Goal: Task Accomplishment & Management: Manage account settings

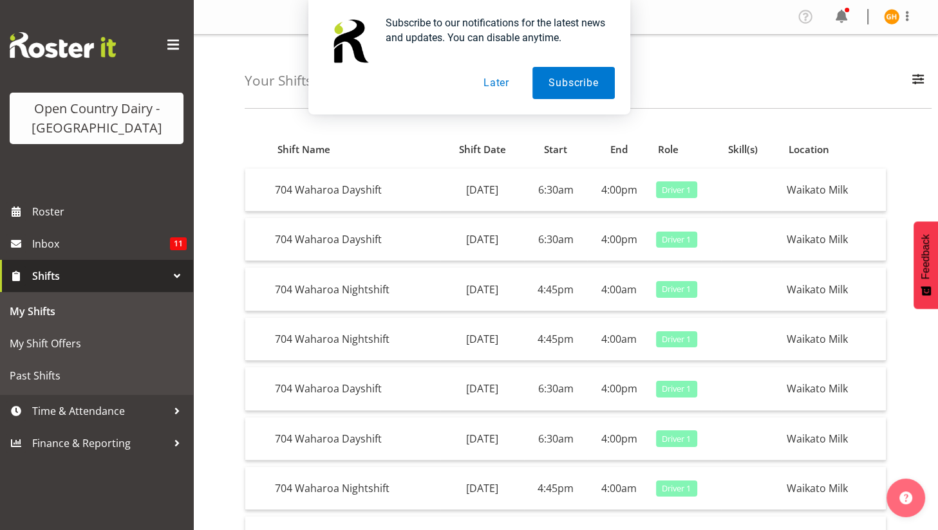
click at [504, 84] on button "Later" at bounding box center [496, 83] width 58 height 32
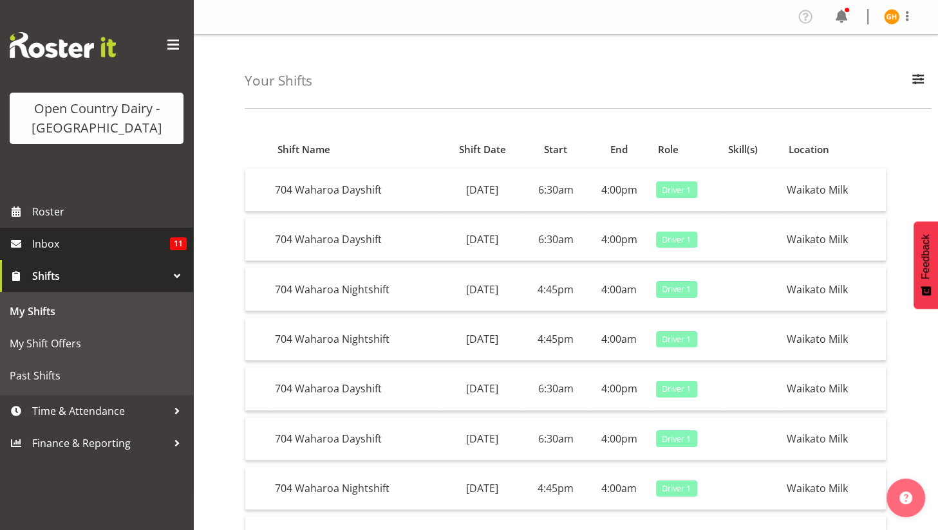
click at [163, 243] on span "Inbox" at bounding box center [101, 243] width 138 height 19
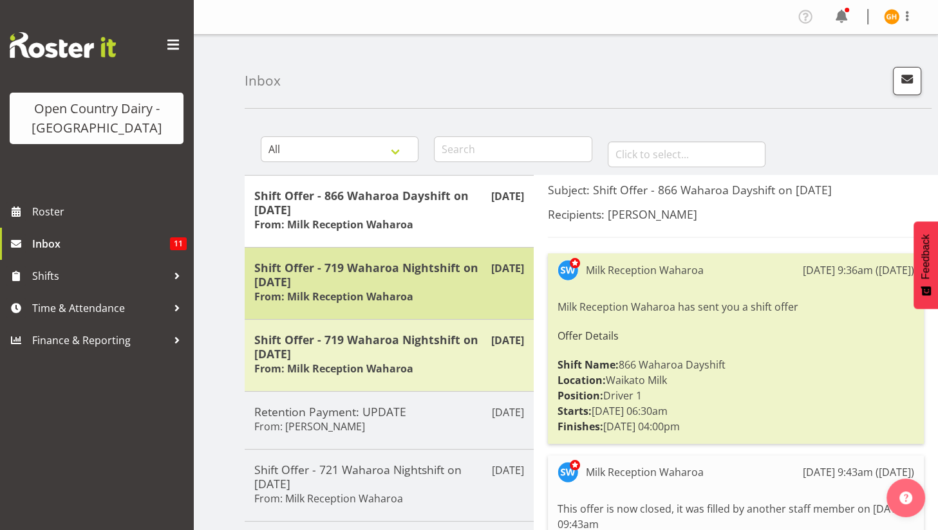
click at [312, 268] on h5 "Shift Offer - 719 Waharoa Nightshift on [DATE]" at bounding box center [389, 275] width 270 height 28
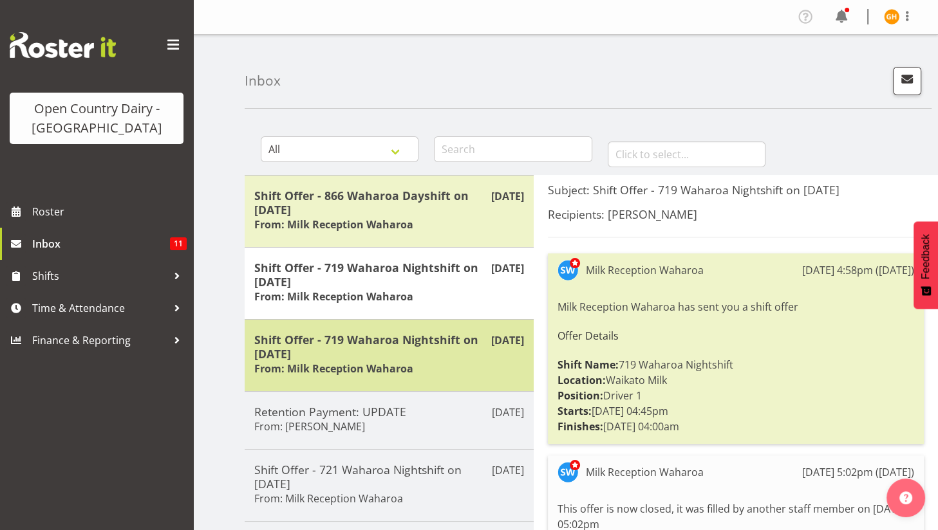
click at [312, 342] on h5 "Shift Offer - 719 Waharoa Nightshift on 17/09/25" at bounding box center [389, 347] width 270 height 28
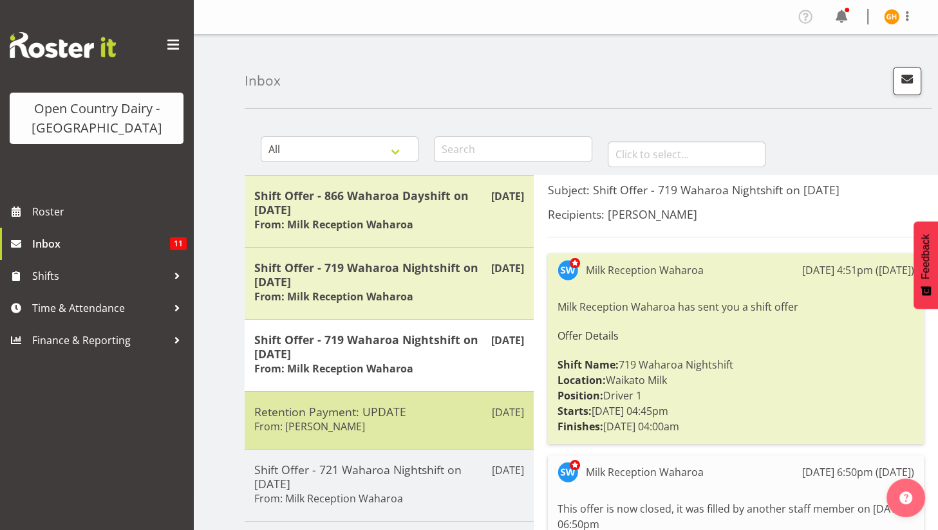
click at [322, 401] on div "Sep 16th Retention Payment: UPDATE From: Steve Webb" at bounding box center [389, 420] width 289 height 58
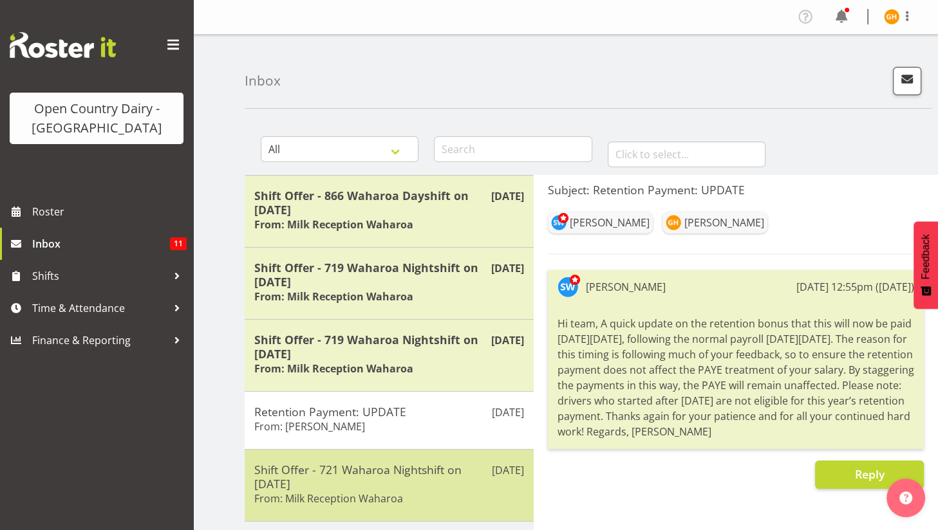
click at [324, 476] on h5 "Shift Offer - 721 Waharoa Nightshift on 17/09/25" at bounding box center [389, 477] width 270 height 28
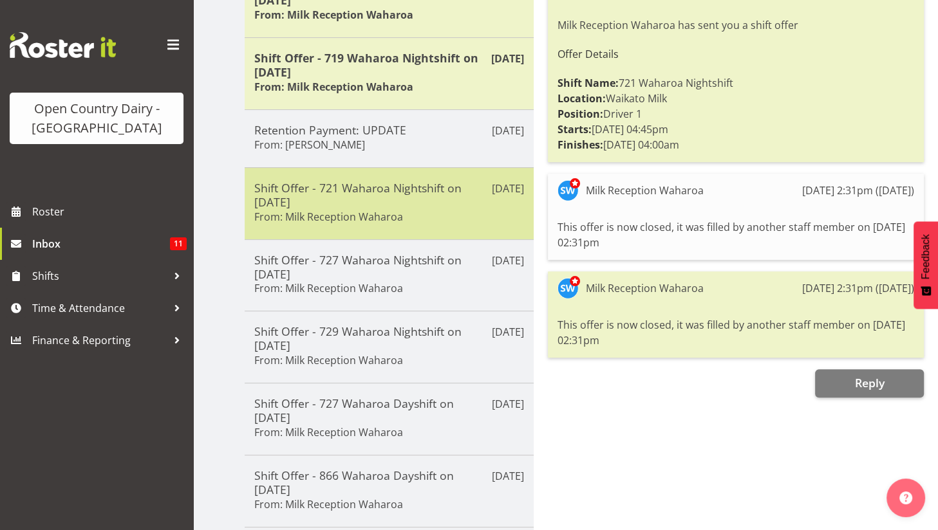
scroll to position [283, 0]
click at [394, 187] on h5 "Shift Offer - 721 Waharoa Nightshift on 17/09/25" at bounding box center [389, 194] width 270 height 28
click at [406, 198] on h5 "Shift Offer - 721 Waharoa Nightshift on 17/09/25" at bounding box center [389, 194] width 270 height 28
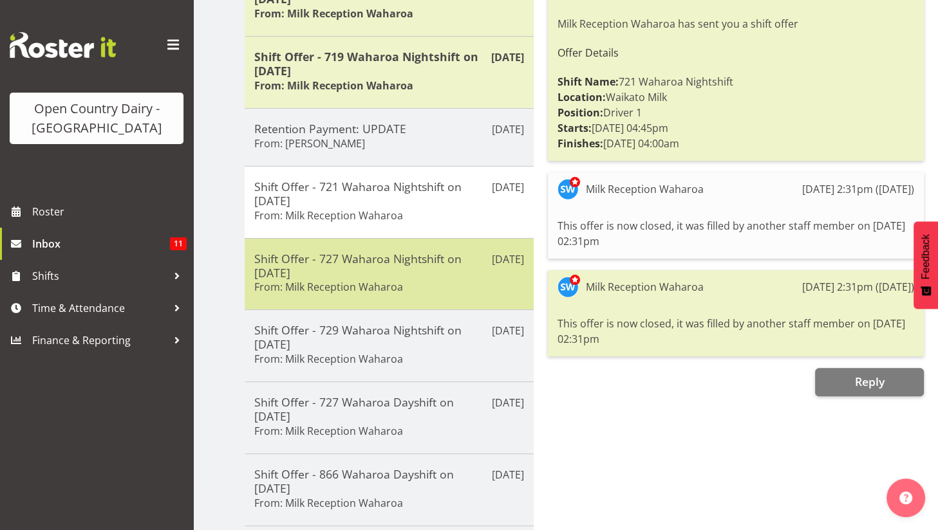
click at [391, 257] on h5 "Shift Offer - 727 Waharoa Nightshift on 10/09/25" at bounding box center [389, 266] width 270 height 28
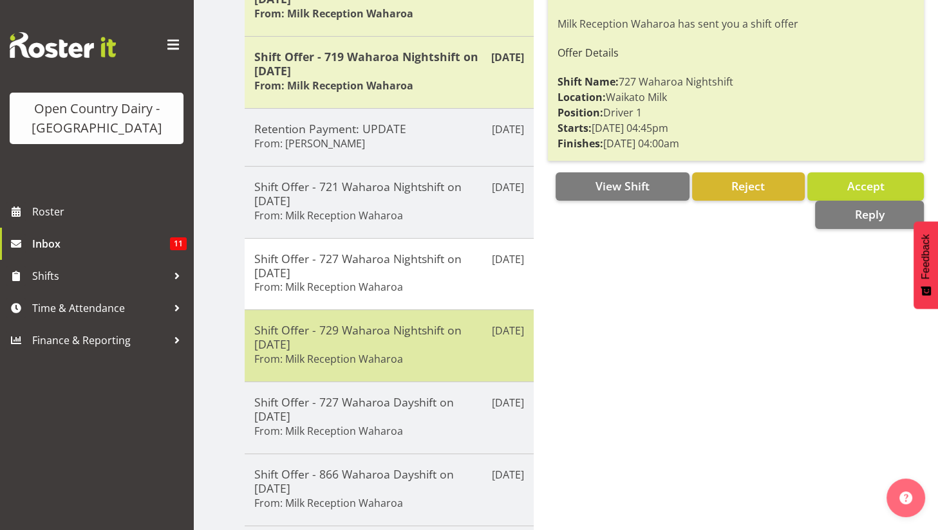
click at [360, 337] on h5 "Shift Offer - 729 Waharoa Nightshift on 10/09/25" at bounding box center [389, 337] width 270 height 28
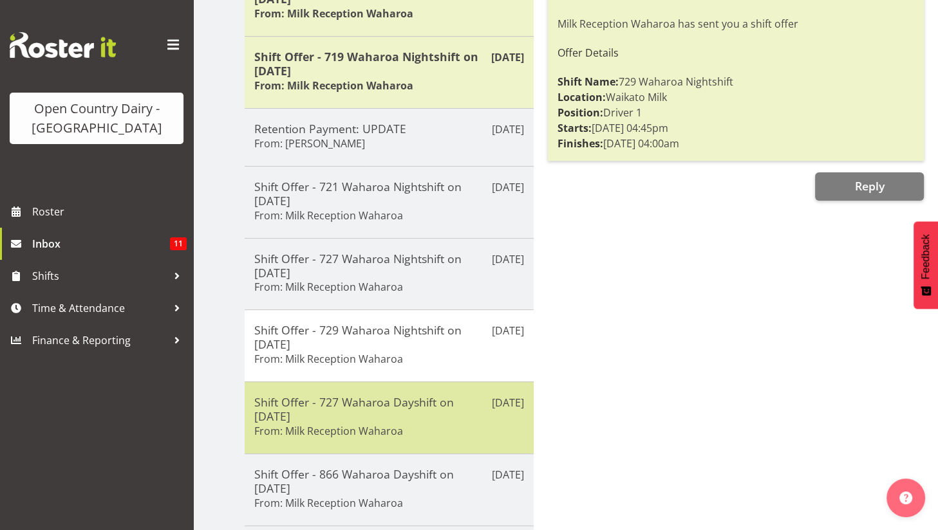
click at [365, 395] on h5 "Shift Offer - 727 Waharoa Dayshift on 12/09/25" at bounding box center [389, 409] width 270 height 28
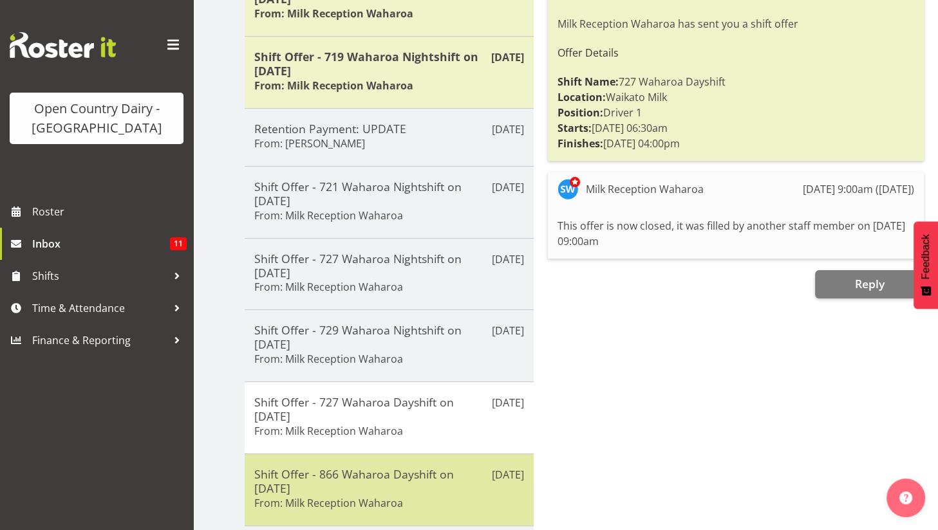
click at [353, 472] on h5 "Shift Offer - 866 Waharoa Dayshift on 11/09/25" at bounding box center [389, 481] width 270 height 28
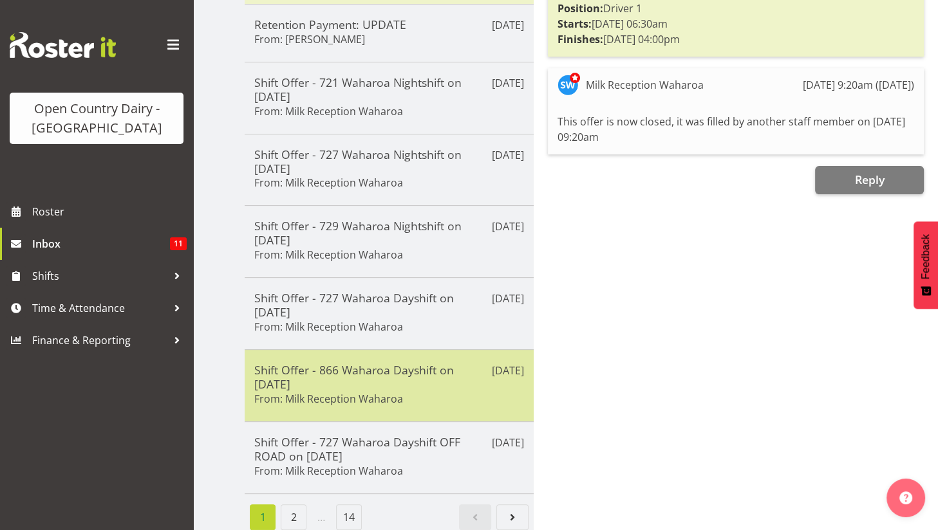
scroll to position [399, 0]
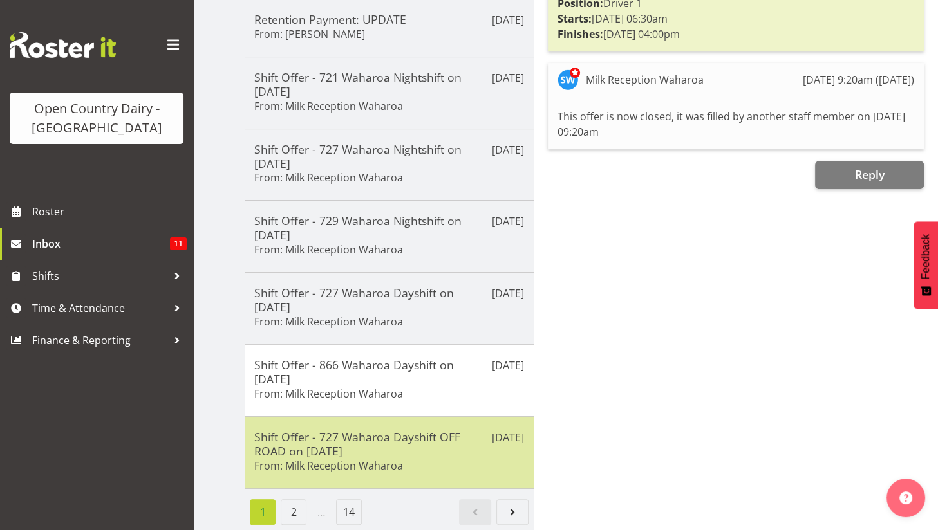
click at [373, 432] on h5 "Shift Offer - 727 Waharoa Dayshift OFF ROAD on 11/09/25" at bounding box center [389, 444] width 270 height 28
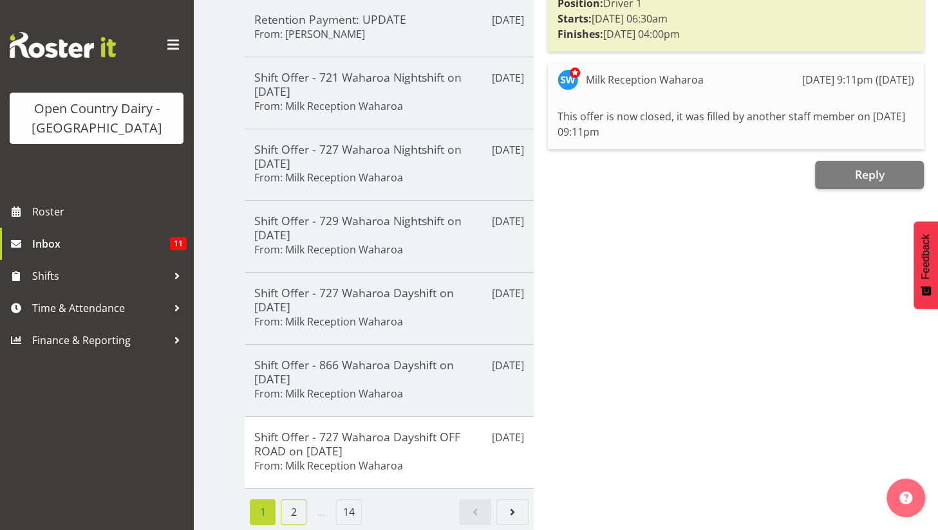
click at [301, 499] on link "2" at bounding box center [294, 512] width 26 height 26
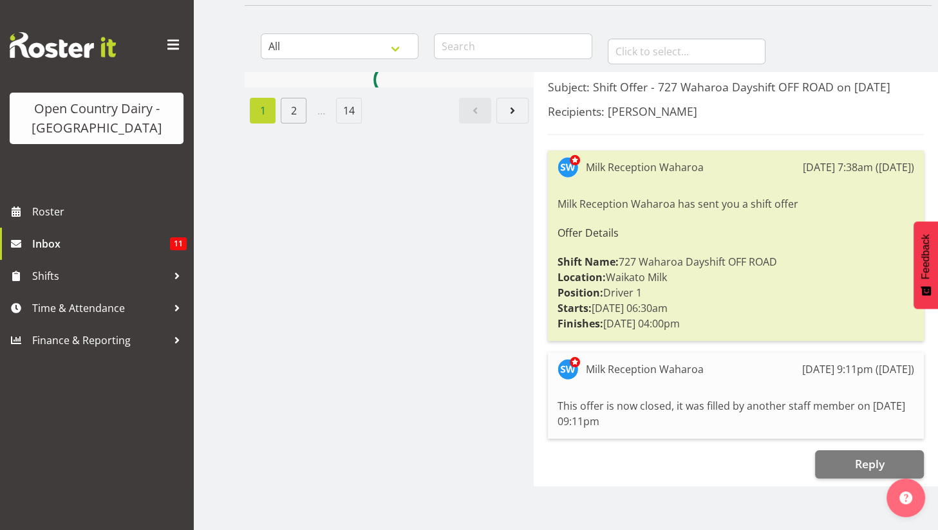
scroll to position [113, 0]
click at [301, 499] on div "All General Shift Offers Shift Swap Offers Leave Requests January February Marc…" at bounding box center [591, 272] width 693 height 515
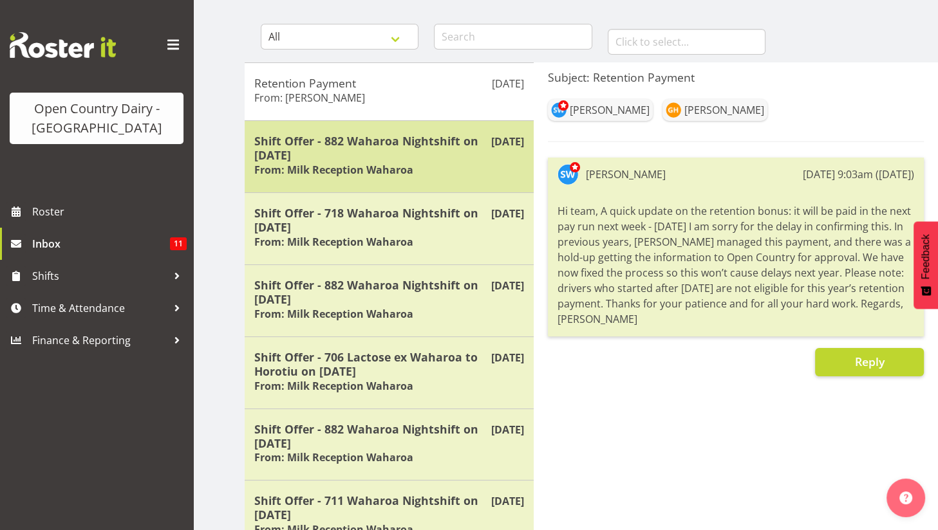
click at [397, 163] on h6 "From: Milk Reception Waharoa" at bounding box center [333, 169] width 159 height 13
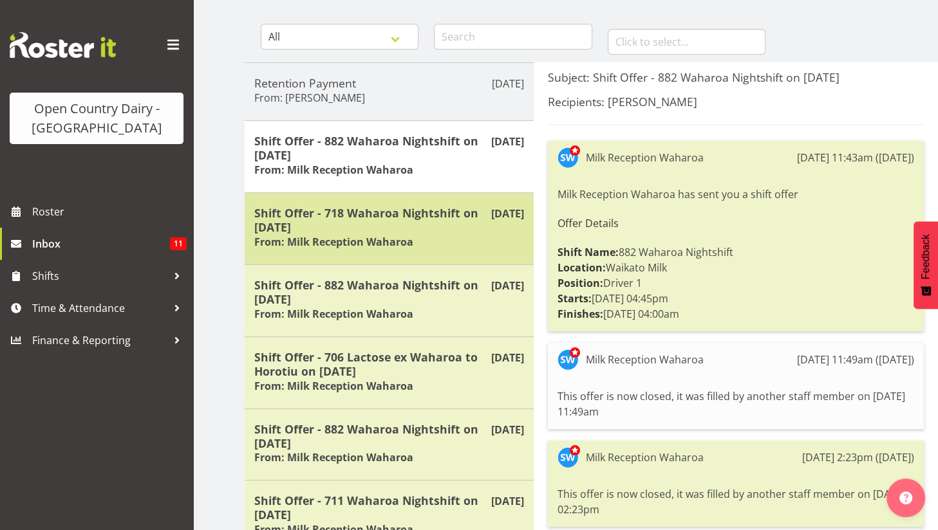
click at [375, 210] on h5 "Shift Offer - 718 Waharoa Nightshift on 11/09/25" at bounding box center [389, 220] width 270 height 28
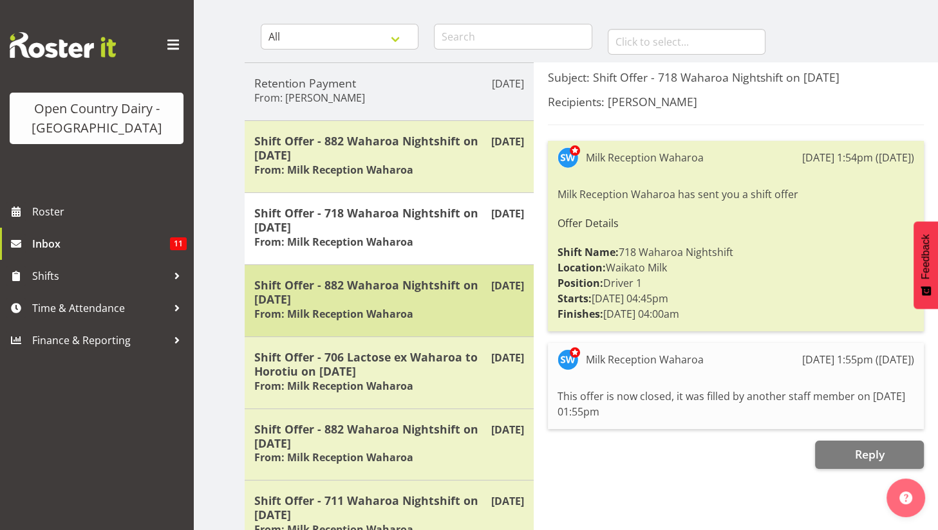
click at [355, 290] on h5 "Shift Offer - 882 Waharoa Nightshift on 09/09/25" at bounding box center [389, 292] width 270 height 28
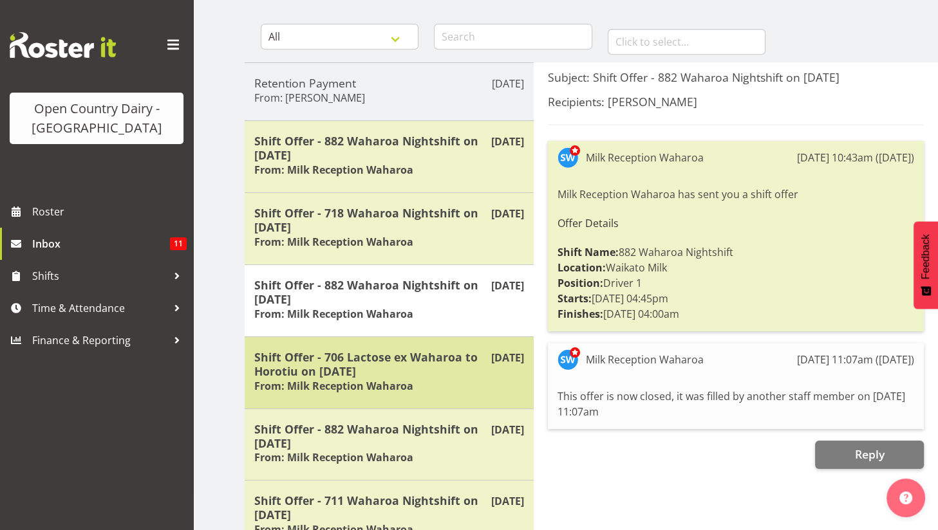
click at [353, 355] on h5 "Shift Offer - 706 Lactose ex Waharoa to Horotiu on 01/09/25" at bounding box center [389, 364] width 270 height 28
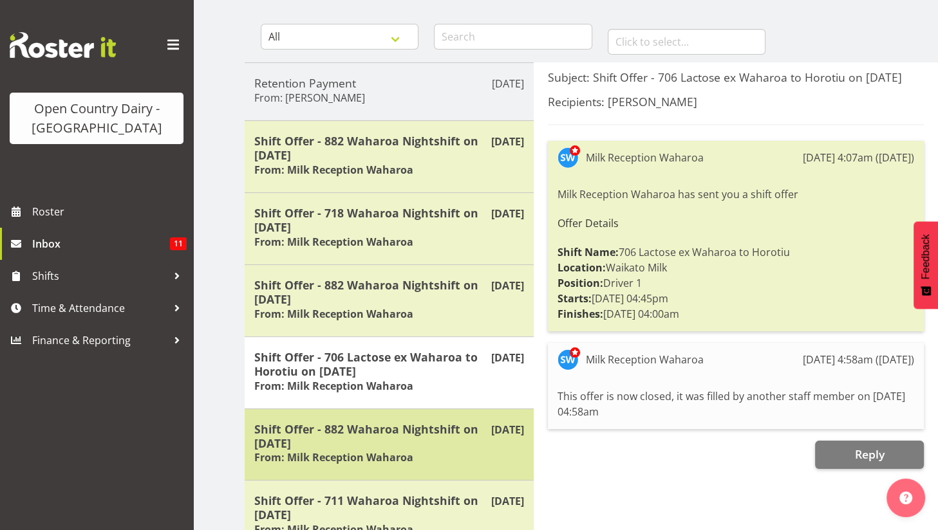
click at [340, 424] on h5 "Shift Offer - 882 Waharoa Nightshift on 01/09/25" at bounding box center [389, 436] width 270 height 28
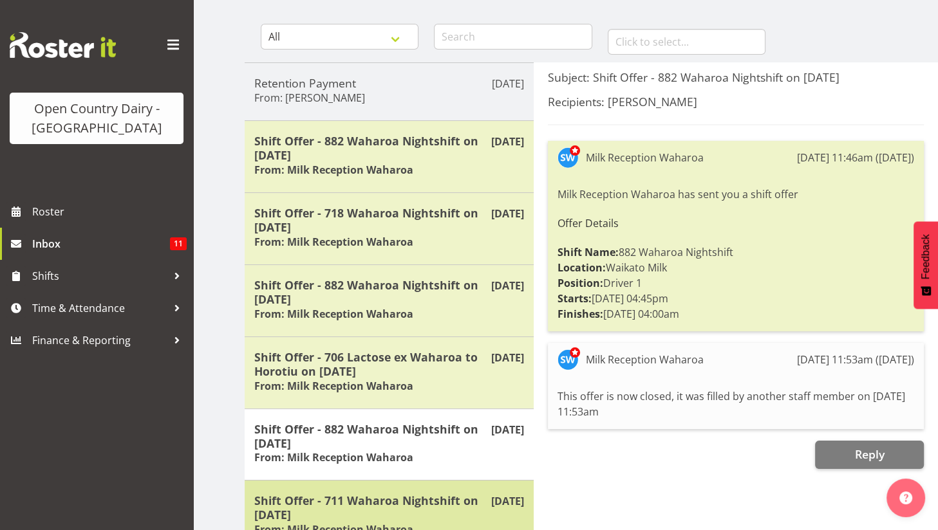
click at [344, 499] on h5 "Shift Offer - 711 Waharoa Nightshift on 01/09/25" at bounding box center [389, 508] width 270 height 28
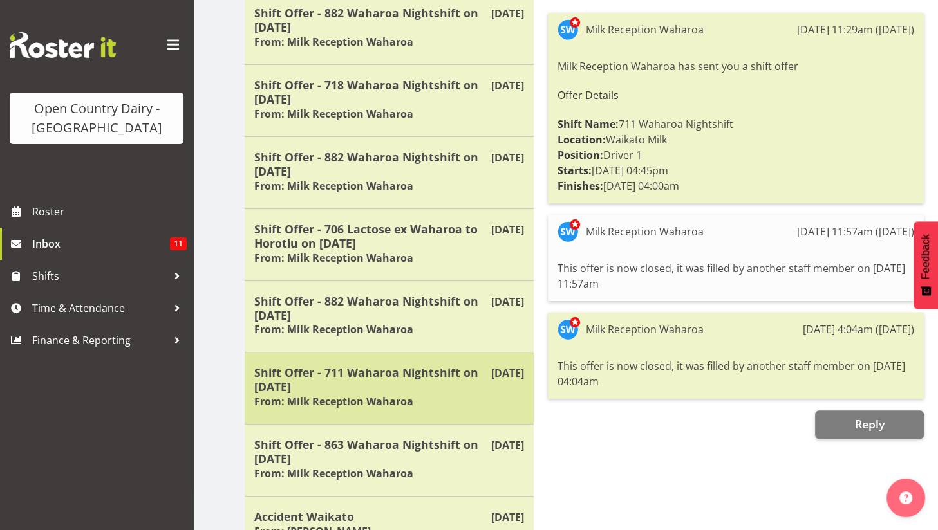
scroll to position [241, 0]
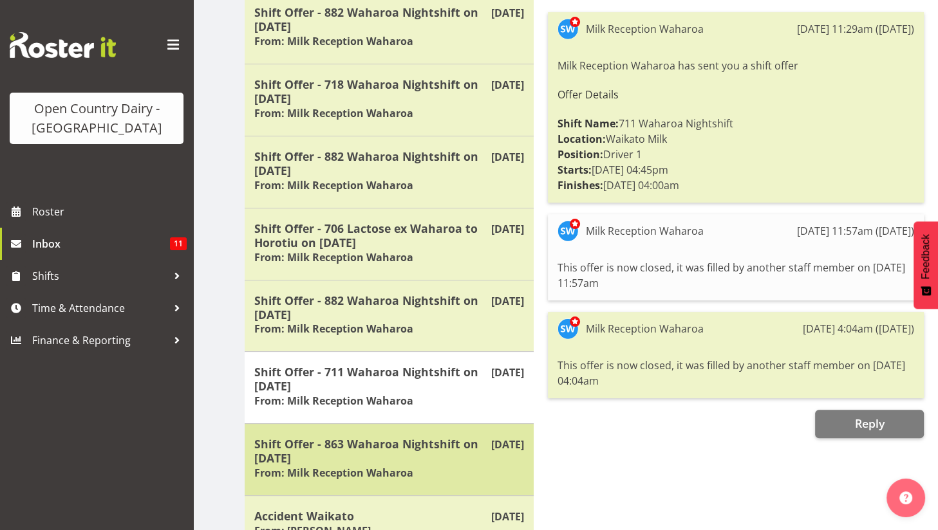
click at [366, 437] on h5 "Shift Offer - 863 Waharoa Nightshift on 02/09/25" at bounding box center [389, 451] width 270 height 28
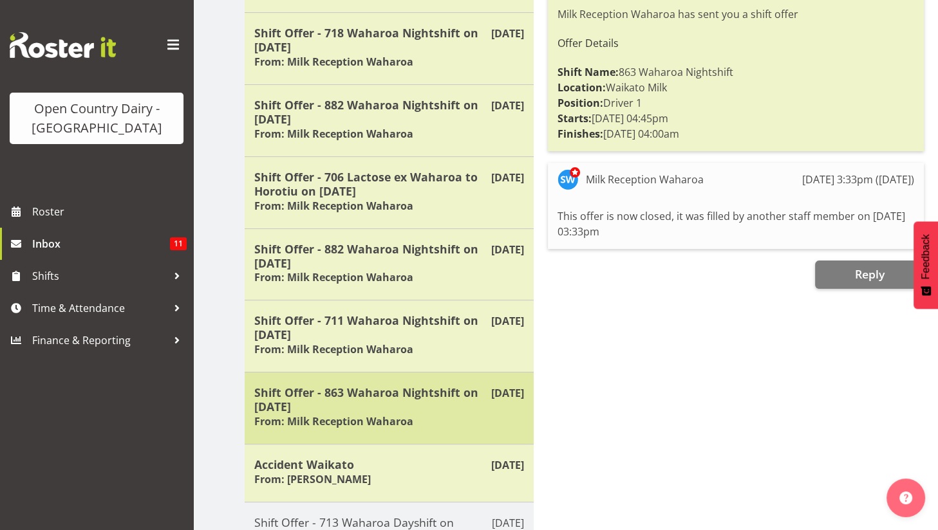
scroll to position [319, 0]
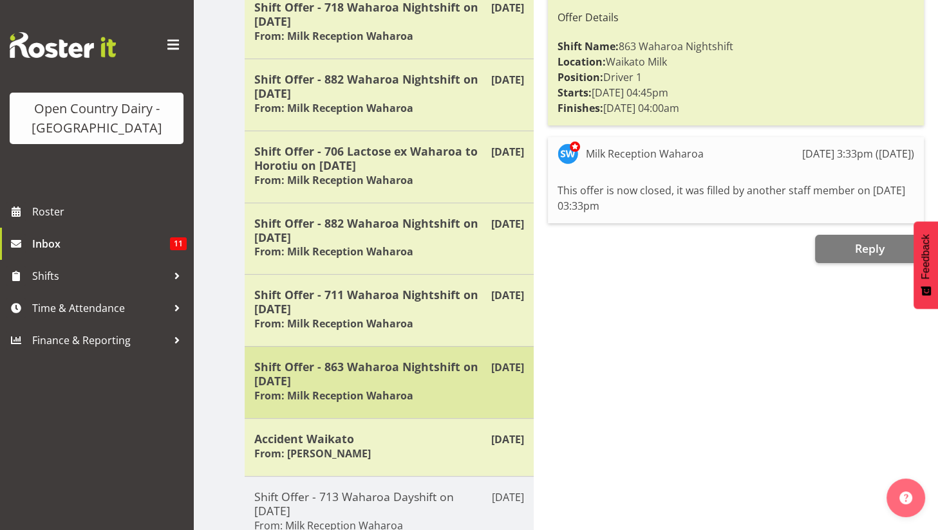
click at [366, 437] on h5 "Accident Waikato" at bounding box center [389, 439] width 270 height 14
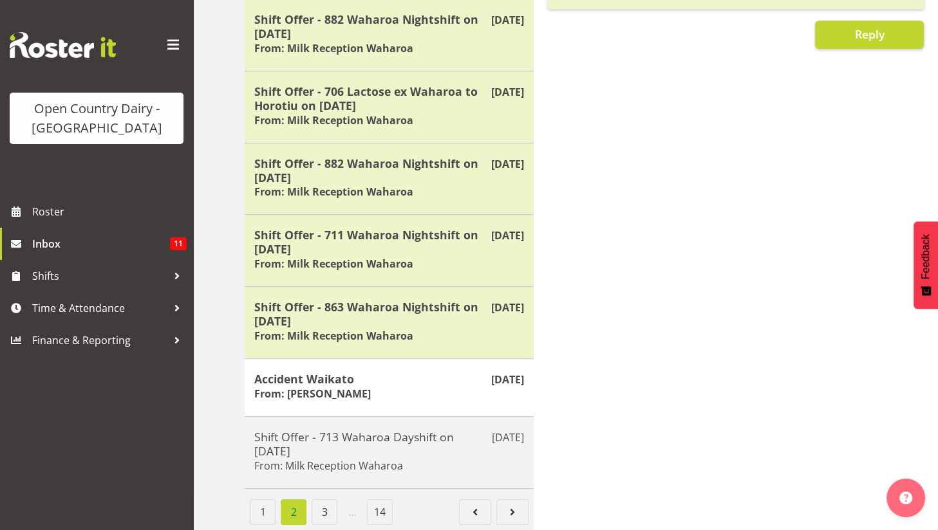
scroll to position [384, 0]
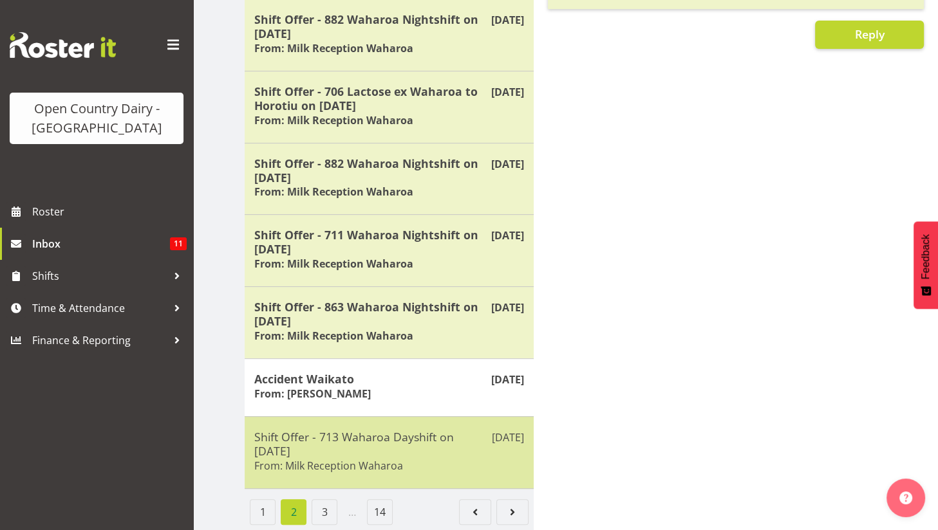
click at [431, 440] on h5 "Shift Offer - 713 Waharoa Dayshift on 27/08/25" at bounding box center [389, 444] width 270 height 28
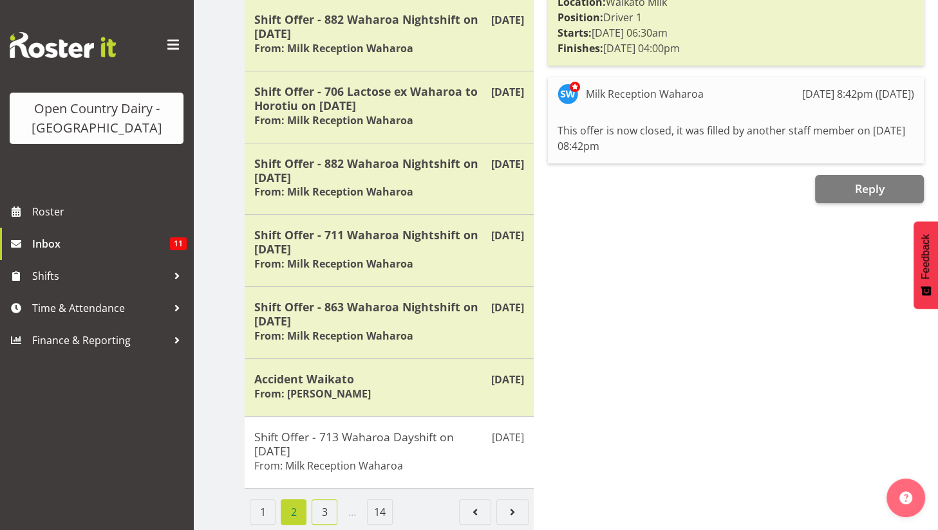
click at [328, 507] on link "3" at bounding box center [325, 512] width 26 height 26
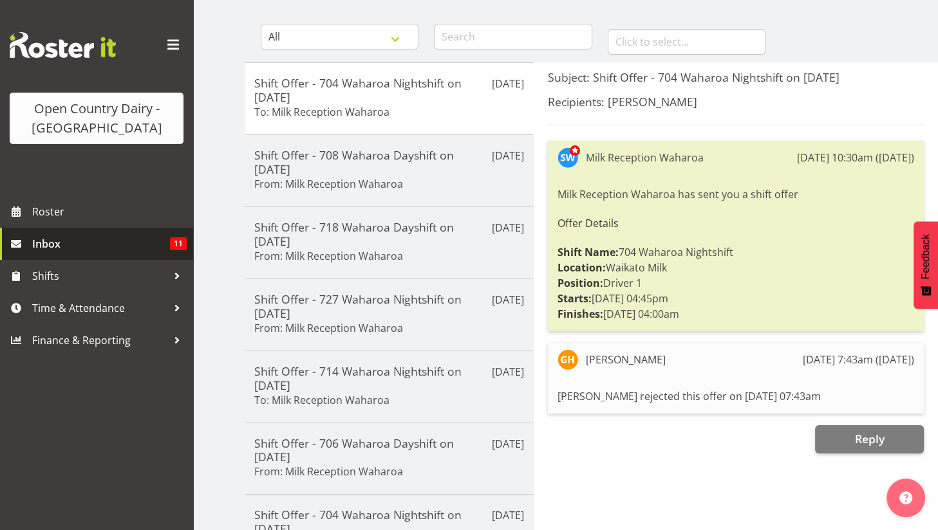
click at [48, 242] on span "Inbox" at bounding box center [101, 243] width 138 height 19
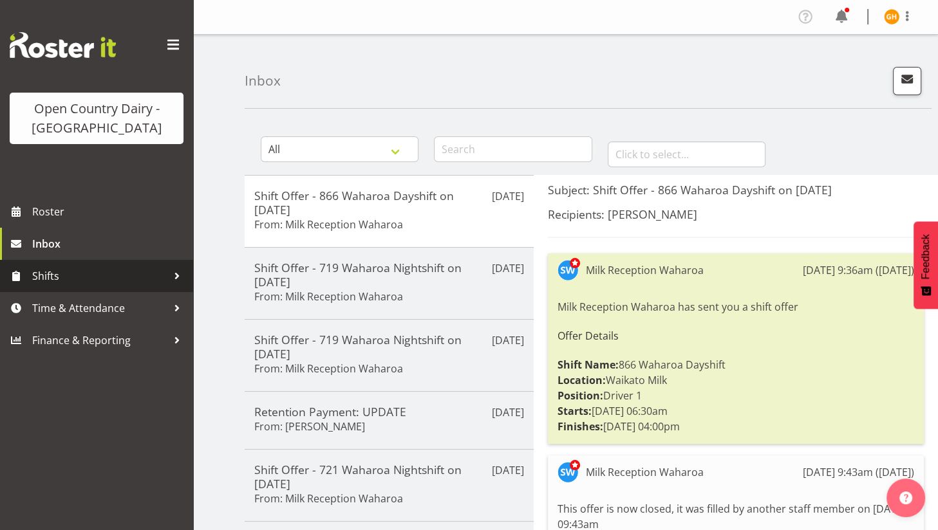
click at [53, 283] on span "Shifts" at bounding box center [99, 275] width 135 height 19
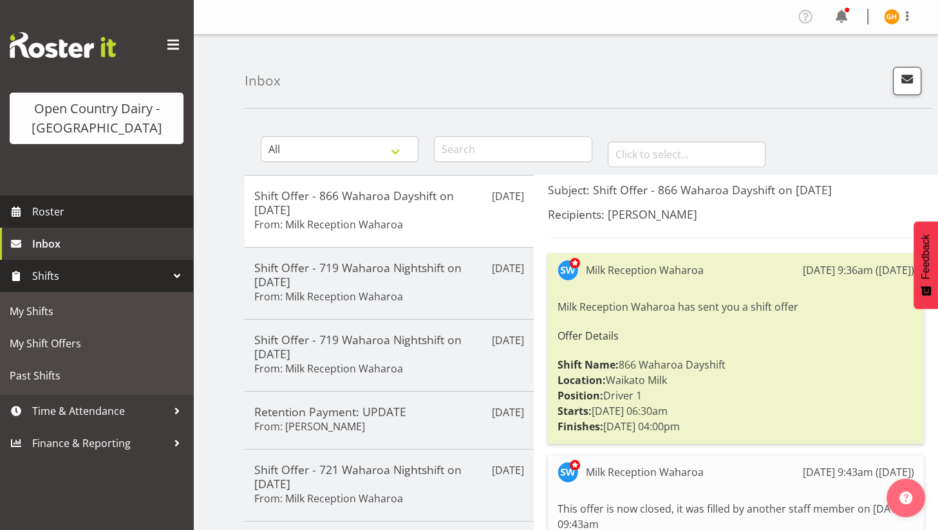
click at [52, 213] on span "Roster" at bounding box center [109, 211] width 154 height 19
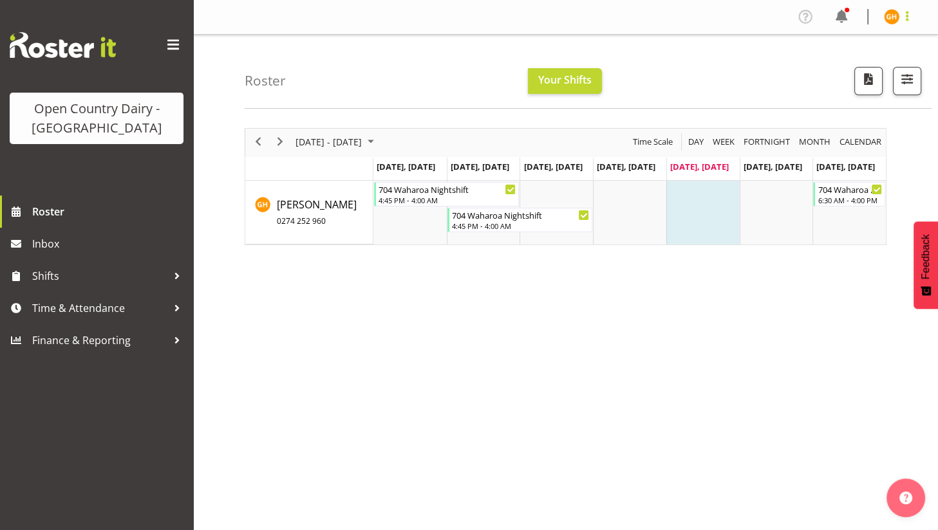
click at [904, 20] on span at bounding box center [906, 15] width 15 height 15
click at [843, 70] on link "Log Out" at bounding box center [853, 67] width 124 height 23
